Goal: Feedback & Contribution: Contribute content

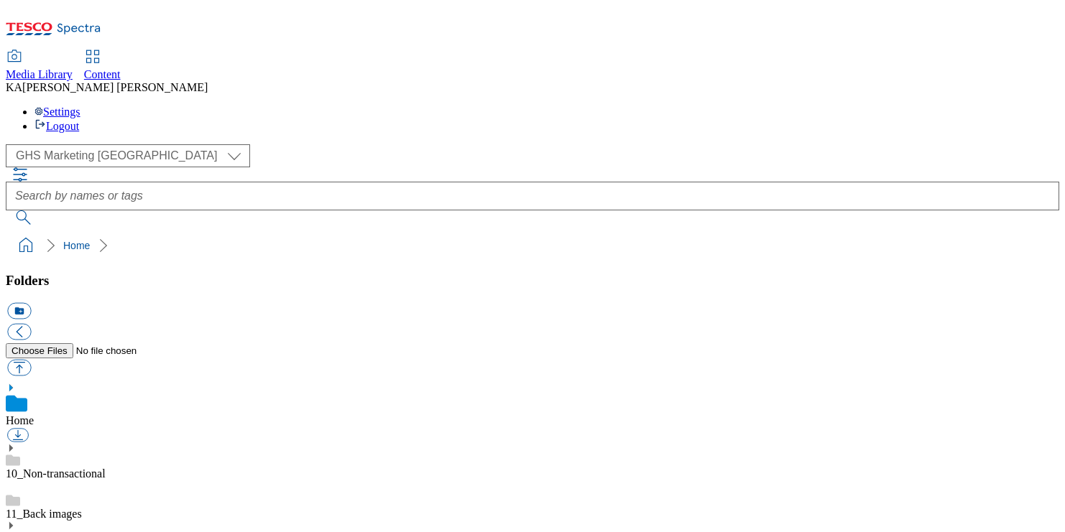
scroll to position [246, 0]
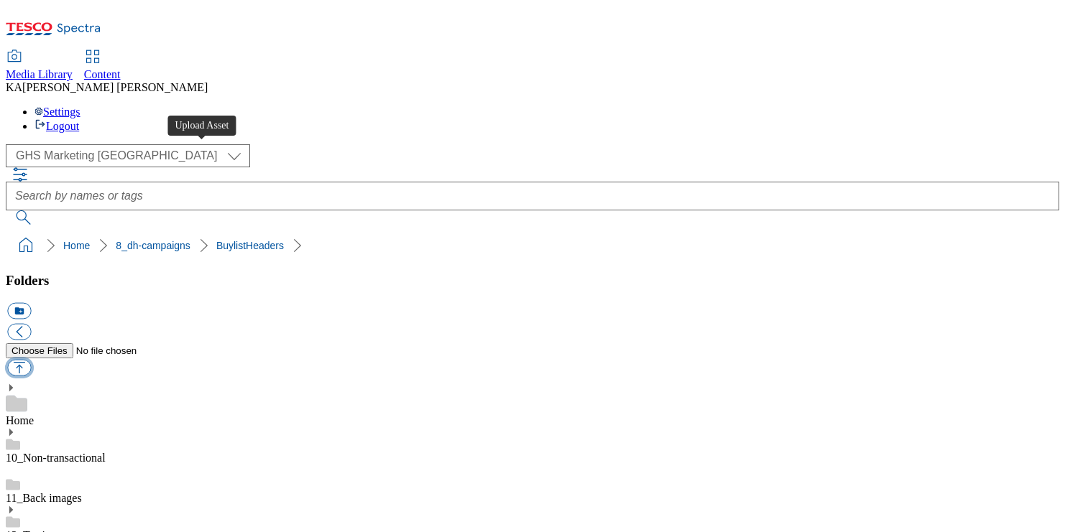
click at [31, 360] on button "button" at bounding box center [19, 368] width 24 height 17
type input "C:\fakepath\1757327887400-ad542079_Birra_Moretti_LegoBrand_H_1184x333_V2.jpg"
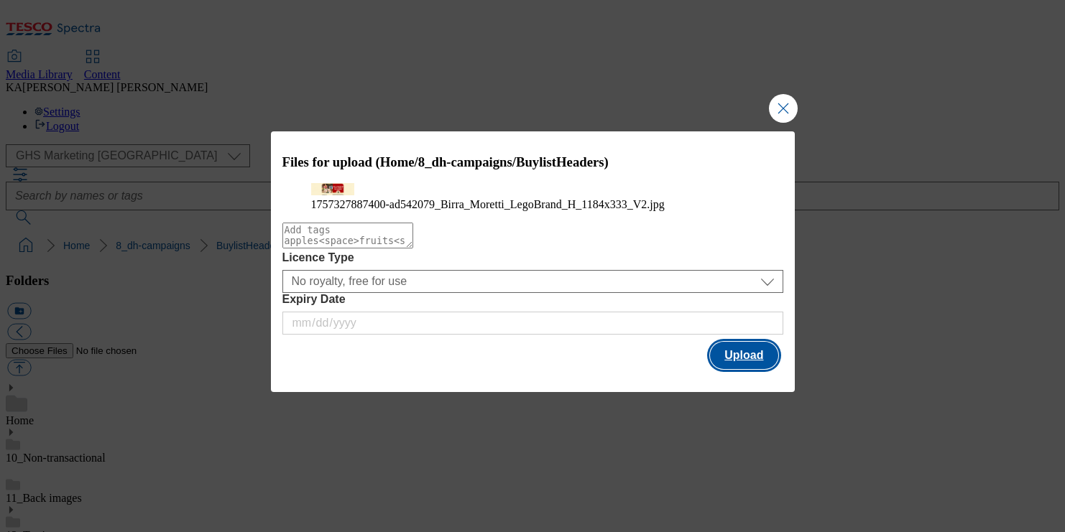
click at [746, 369] on button "Upload" at bounding box center [744, 355] width 68 height 27
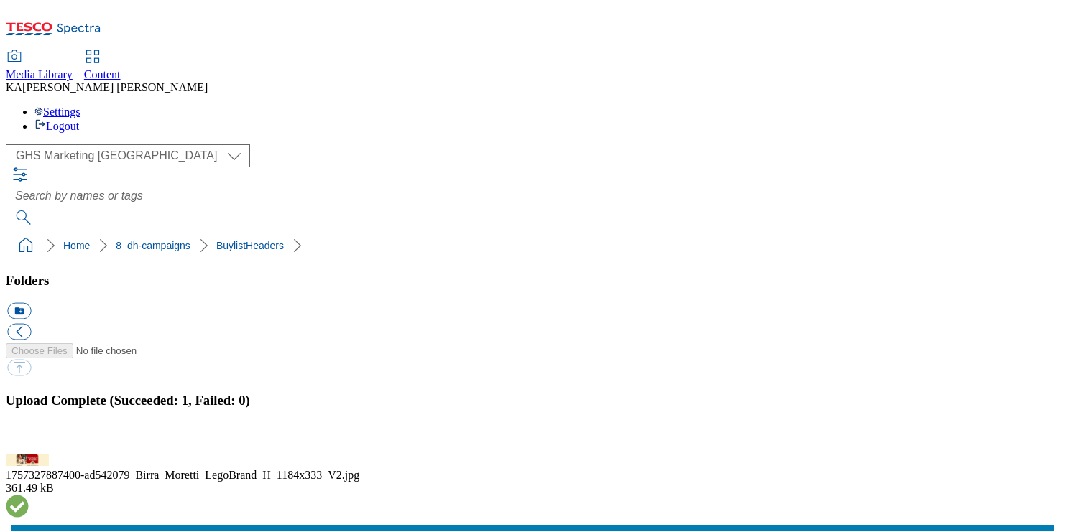
click at [29, 439] on button "button" at bounding box center [18, 446] width 22 height 14
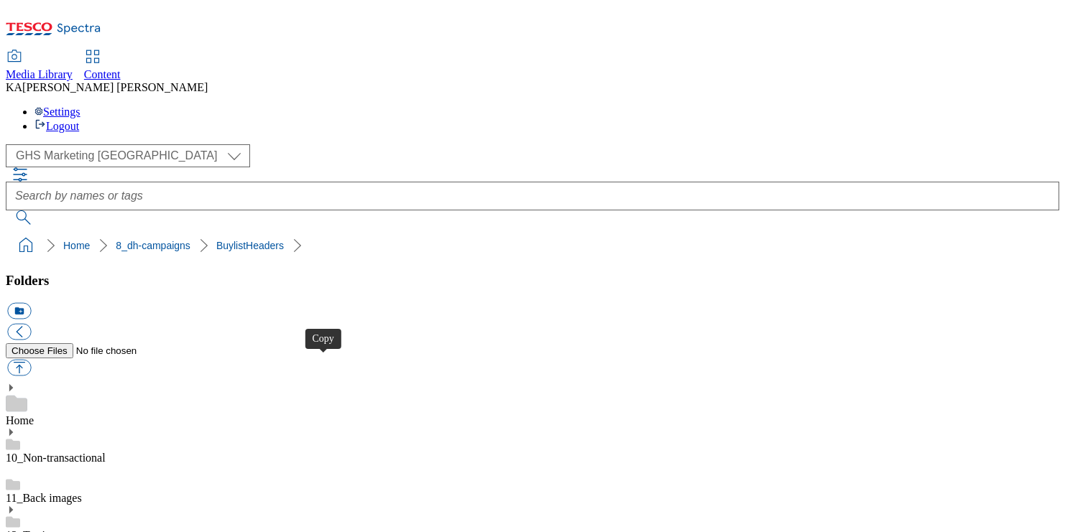
click at [31, 360] on button "button" at bounding box center [19, 368] width 24 height 17
type input "C:\fakepath\1757334706690-Ad541846_Moretti_legobrand_H_1184x333_V2.jpg"
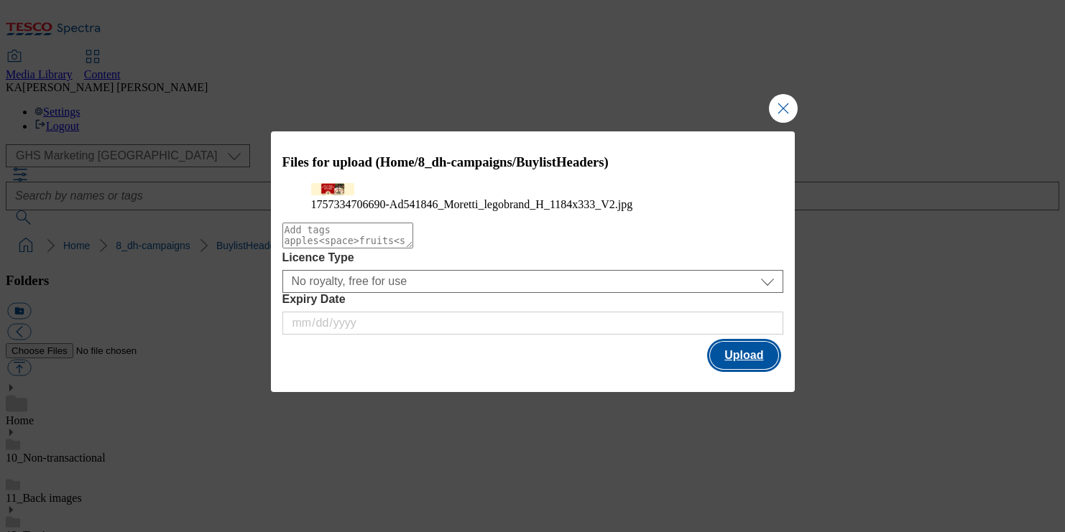
click at [749, 369] on button "Upload" at bounding box center [744, 355] width 68 height 27
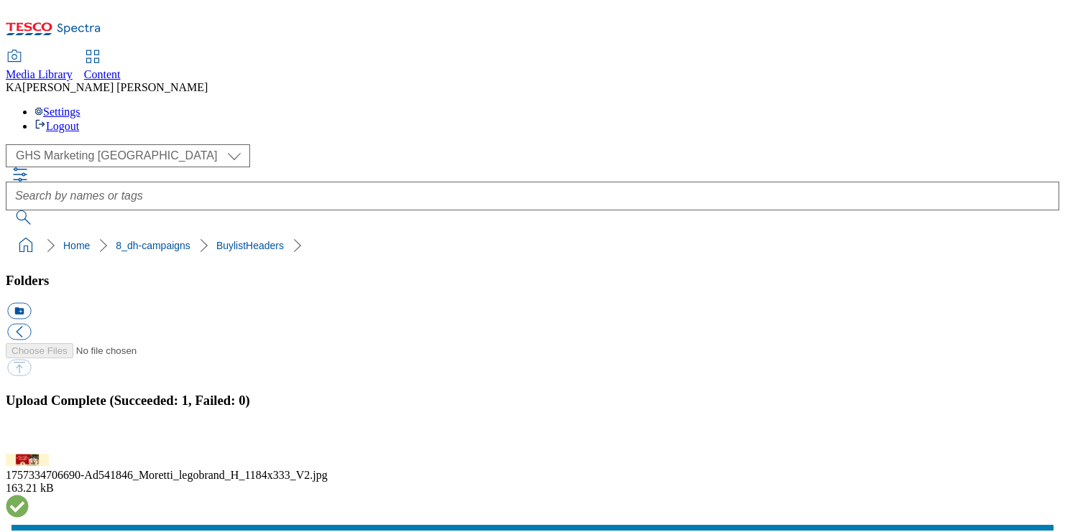
click at [29, 439] on button "button" at bounding box center [18, 446] width 22 height 14
